Goal: Task Accomplishment & Management: Manage account settings

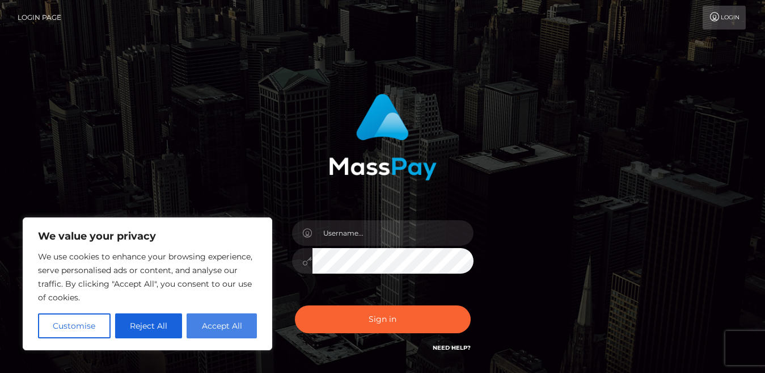
click at [214, 327] on button "Accept All" at bounding box center [222, 325] width 70 height 25
checkbox input "true"
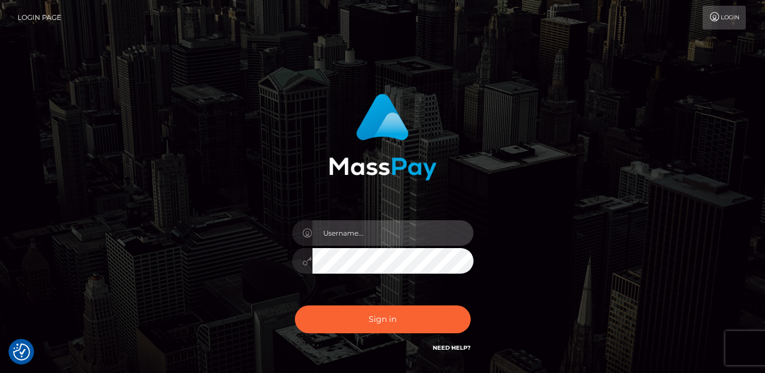
click at [362, 232] on input "text" at bounding box center [392, 233] width 161 height 26
type input "[EMAIL_ADDRESS][DOMAIN_NAME]"
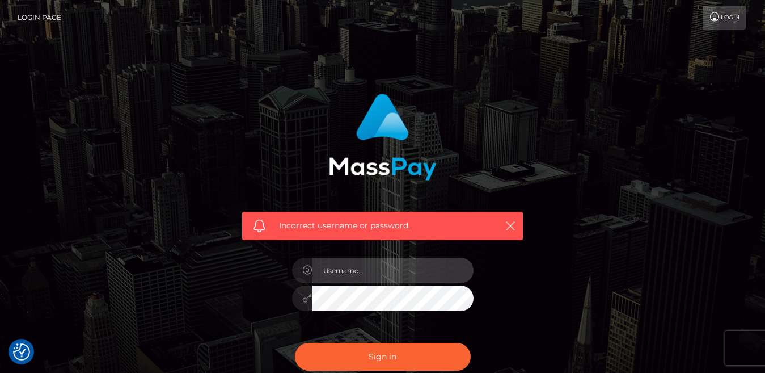
click at [386, 267] on input "text" at bounding box center [392, 270] width 161 height 26
type input "noxynokwanda52@gmail.com"
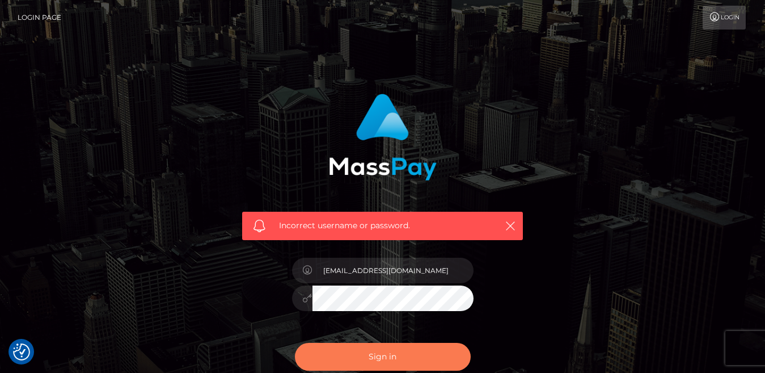
click at [366, 357] on button "Sign in" at bounding box center [383, 357] width 176 height 28
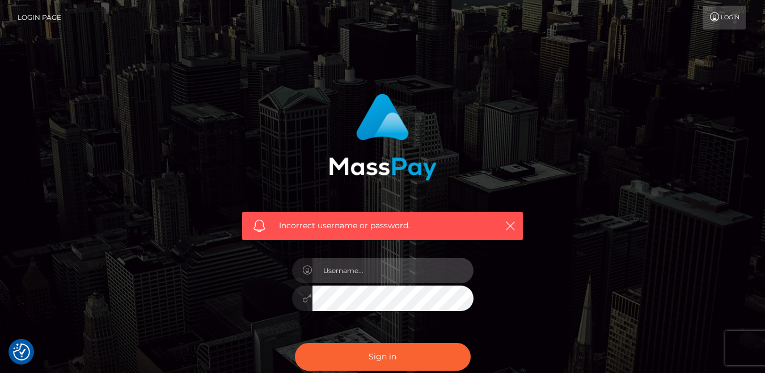
click at [364, 272] on input "text" at bounding box center [392, 270] width 161 height 26
type input "noxynokwanda52@gmail.com"
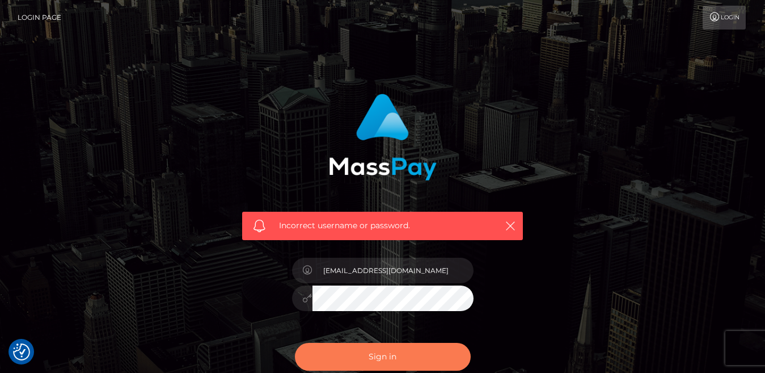
click at [359, 356] on button "Sign in" at bounding box center [383, 357] width 176 height 28
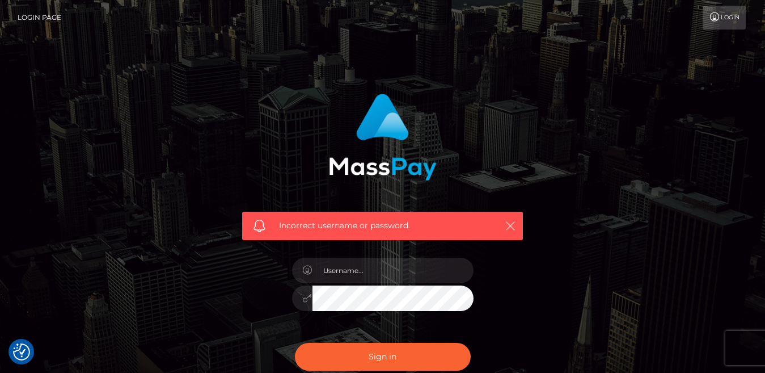
click at [512, 221] on icon "button" at bounding box center [510, 225] width 11 height 11
click at [356, 226] on span "Incorrect username or password." at bounding box center [382, 225] width 207 height 12
click at [509, 221] on icon "button" at bounding box center [510, 225] width 11 height 11
click at [716, 18] on icon at bounding box center [715, 16] width 12 height 9
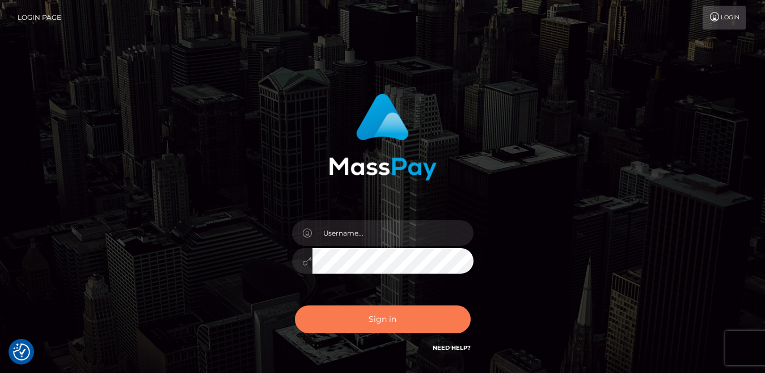
checkbox input "true"
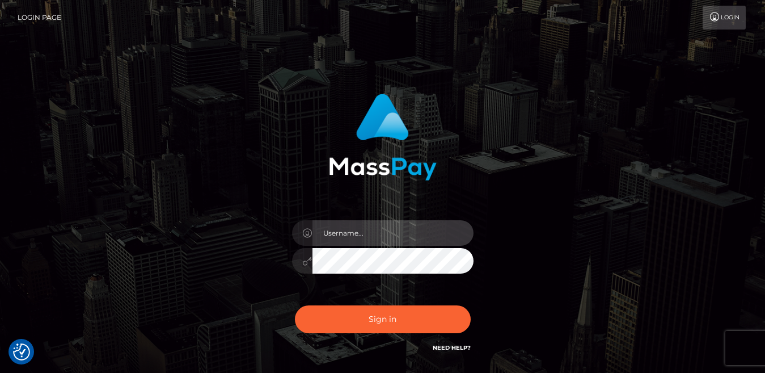
click at [364, 229] on input "text" at bounding box center [392, 233] width 161 height 26
type input "[EMAIL_ADDRESS][DOMAIN_NAME]"
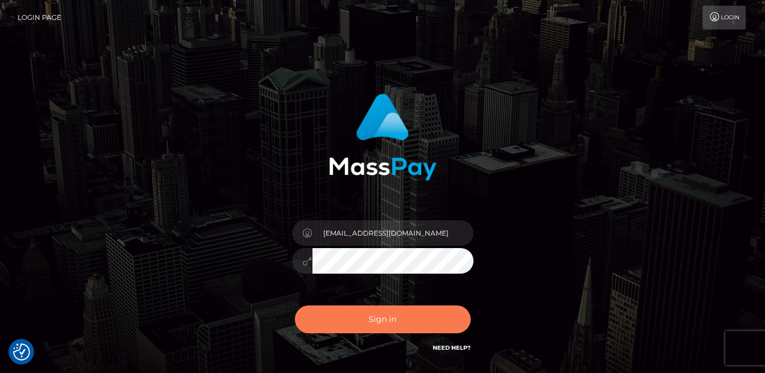
click at [369, 316] on button "Sign in" at bounding box center [383, 319] width 176 height 28
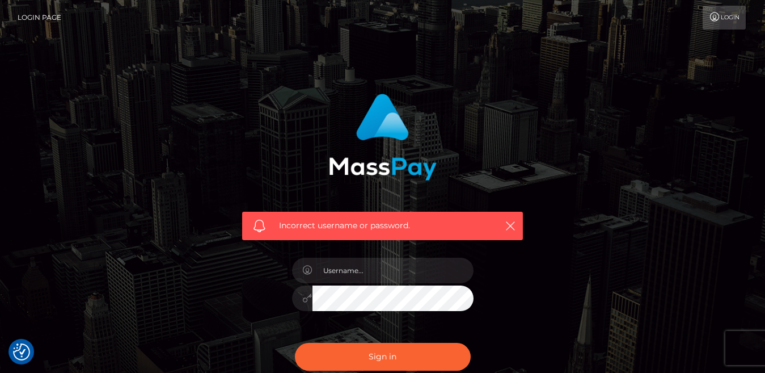
checkbox input "true"
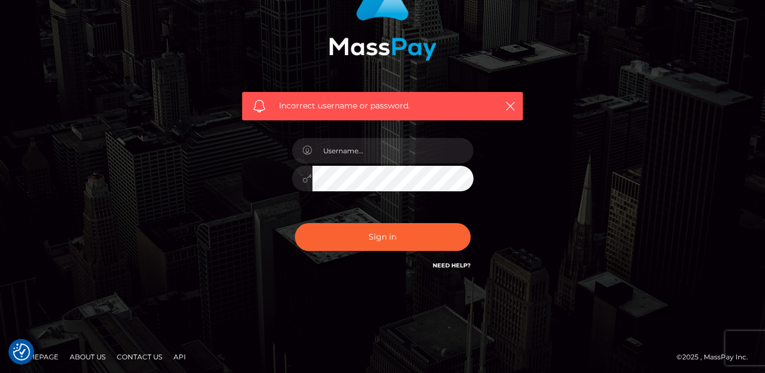
scroll to position [123, 0]
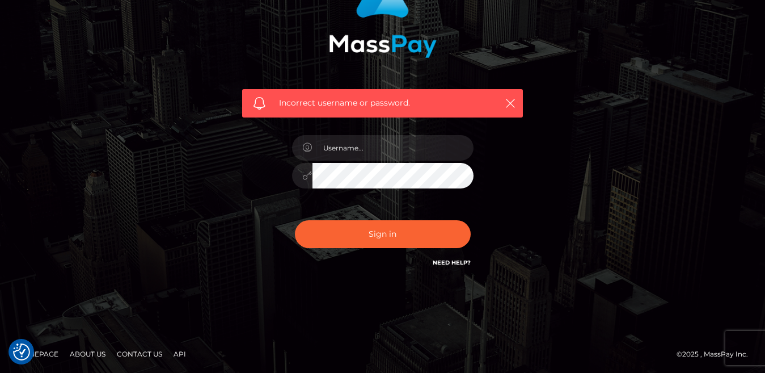
click at [441, 263] on link "Need Help?" at bounding box center [452, 262] width 38 height 7
click at [440, 260] on link "Need Help?" at bounding box center [452, 262] width 38 height 7
click at [379, 147] on input "text" at bounding box center [392, 148] width 161 height 26
type input "[EMAIL_ADDRESS][DOMAIN_NAME]"
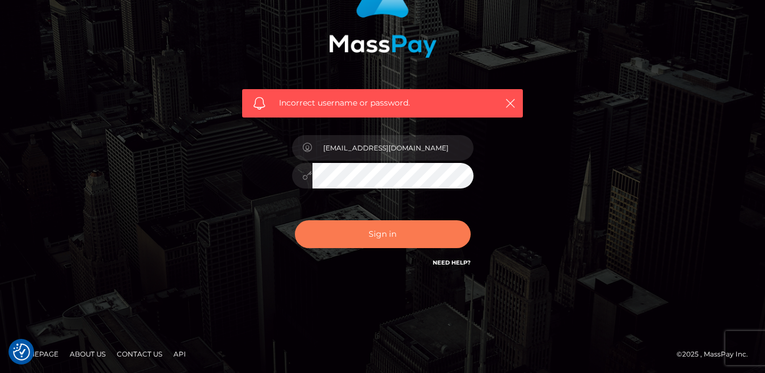
click at [392, 229] on button "Sign in" at bounding box center [383, 234] width 176 height 28
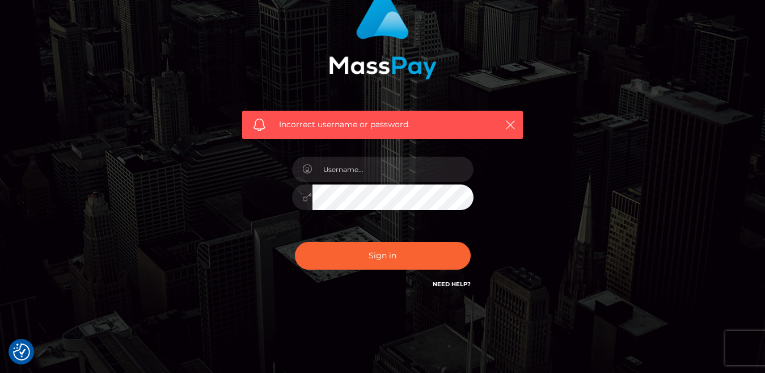
scroll to position [113, 0]
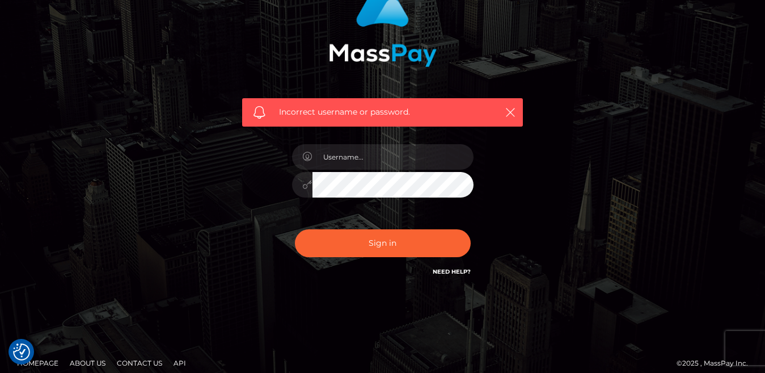
click at [447, 269] on link "Need Help?" at bounding box center [452, 271] width 38 height 7
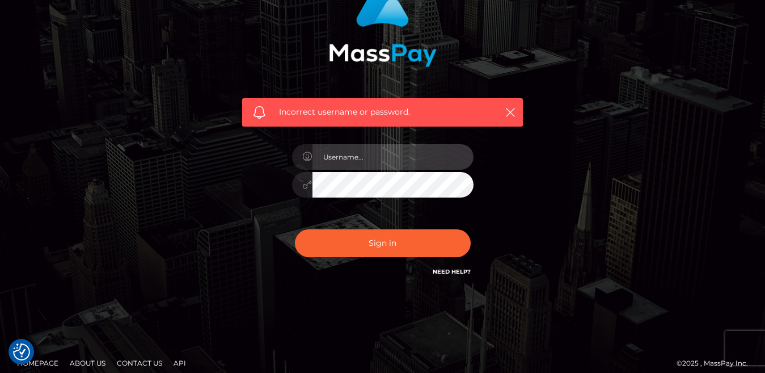
click at [365, 160] on input "text" at bounding box center [392, 157] width 161 height 26
type input "[EMAIL_ADDRESS][DOMAIN_NAME]"
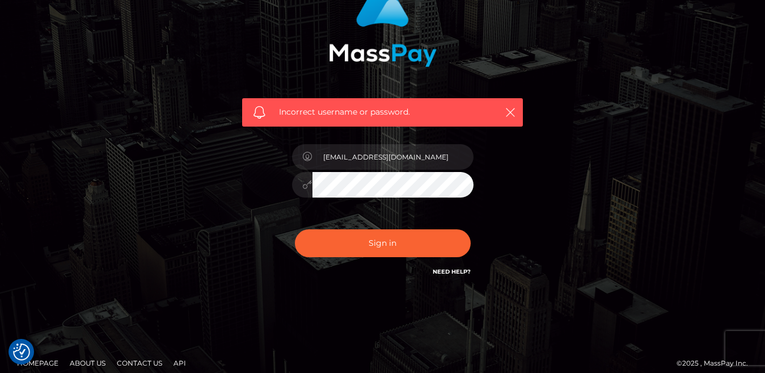
click at [307, 187] on icon at bounding box center [308, 184] width 10 height 9
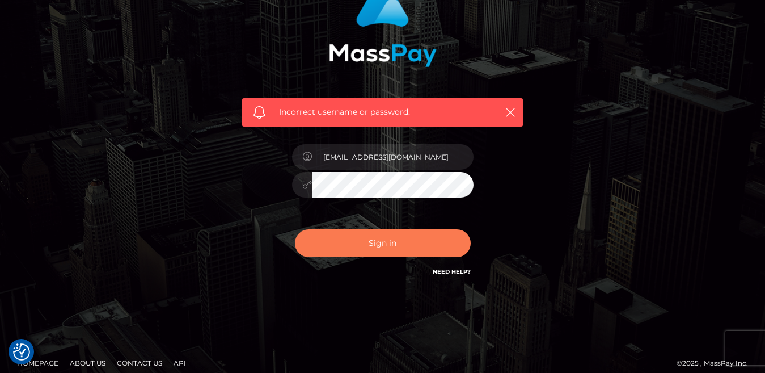
click at [352, 240] on button "Sign in" at bounding box center [383, 243] width 176 height 28
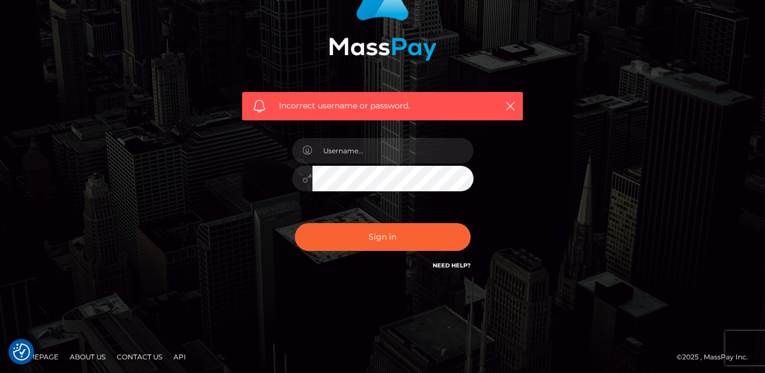
scroll to position [123, 0]
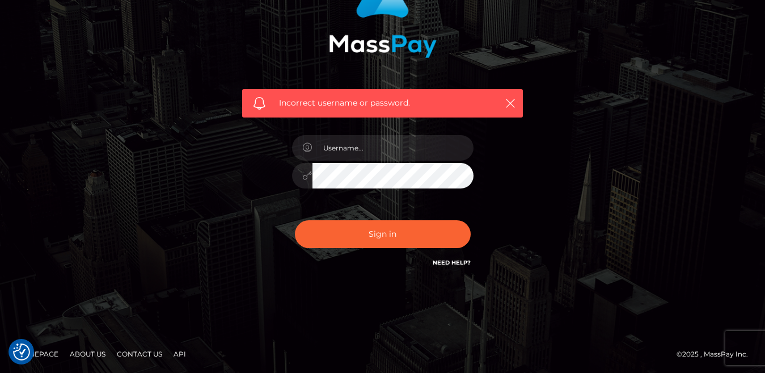
click at [134, 353] on link "Contact Us" at bounding box center [139, 354] width 54 height 18
click at [138, 348] on link "Contact Us" at bounding box center [139, 354] width 54 height 18
click at [100, 353] on link "About Us" at bounding box center [87, 354] width 45 height 18
click at [125, 353] on link "Contact Us" at bounding box center [139, 354] width 54 height 18
click at [438, 262] on link "Need Help?" at bounding box center [452, 262] width 38 height 7
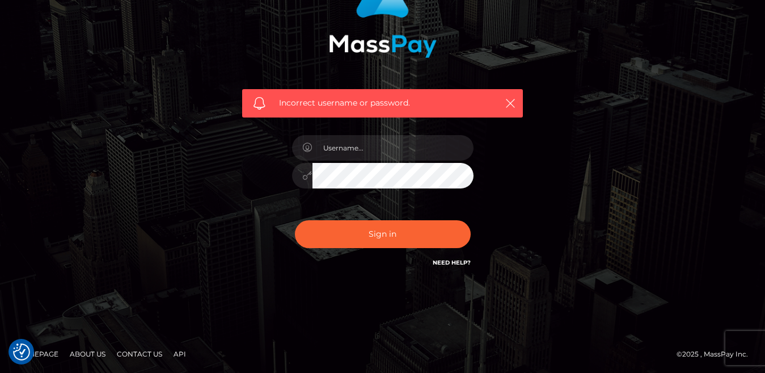
drag, startPoint x: 438, startPoint y: 260, endPoint x: 401, endPoint y: 273, distance: 39.1
click at [401, 273] on div "Incorrect username or password." at bounding box center [383, 120] width 298 height 315
click at [448, 263] on link "Need Help?" at bounding box center [452, 262] width 38 height 7
